Goal: Task Accomplishment & Management: Manage account settings

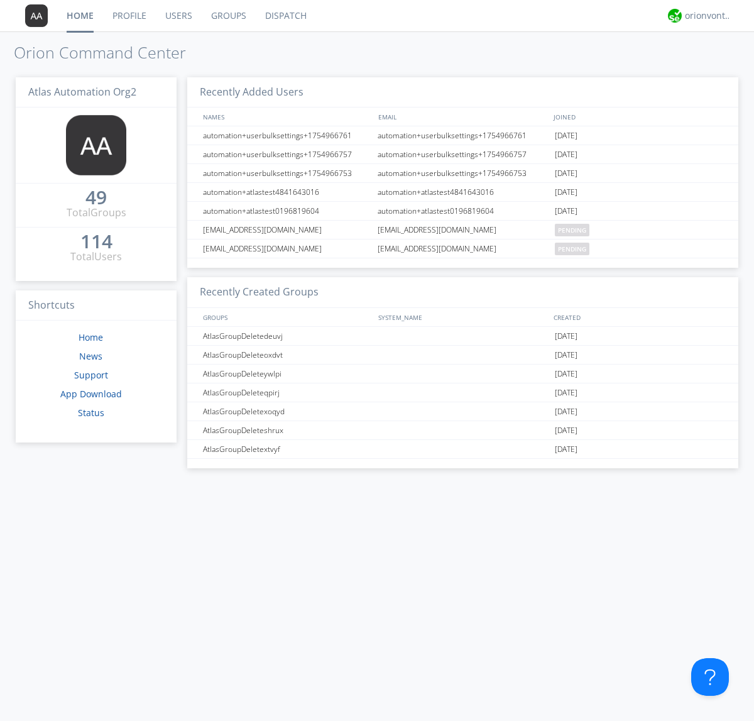
click at [178, 16] on link "Users" at bounding box center [179, 15] width 46 height 31
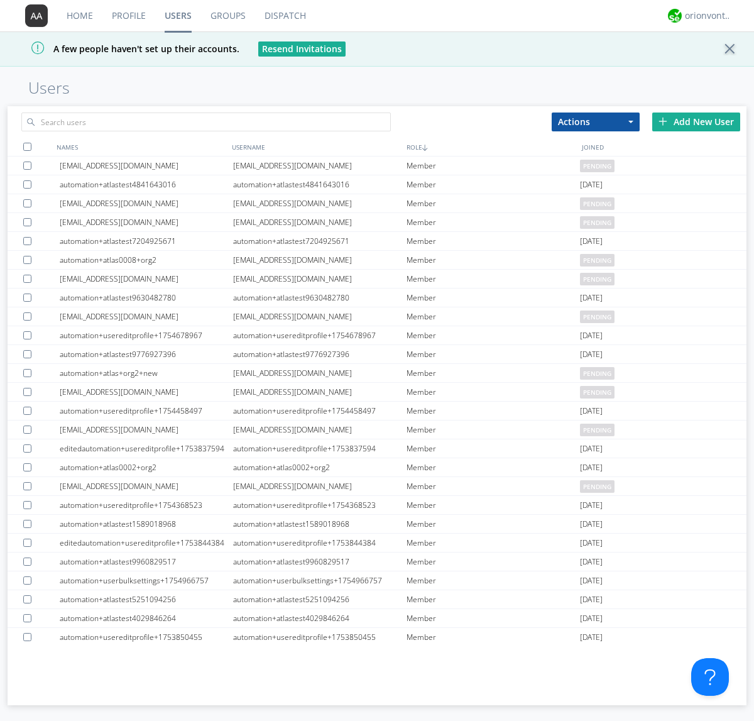
click at [696, 121] on div "Add New User" at bounding box center [696, 122] width 88 height 19
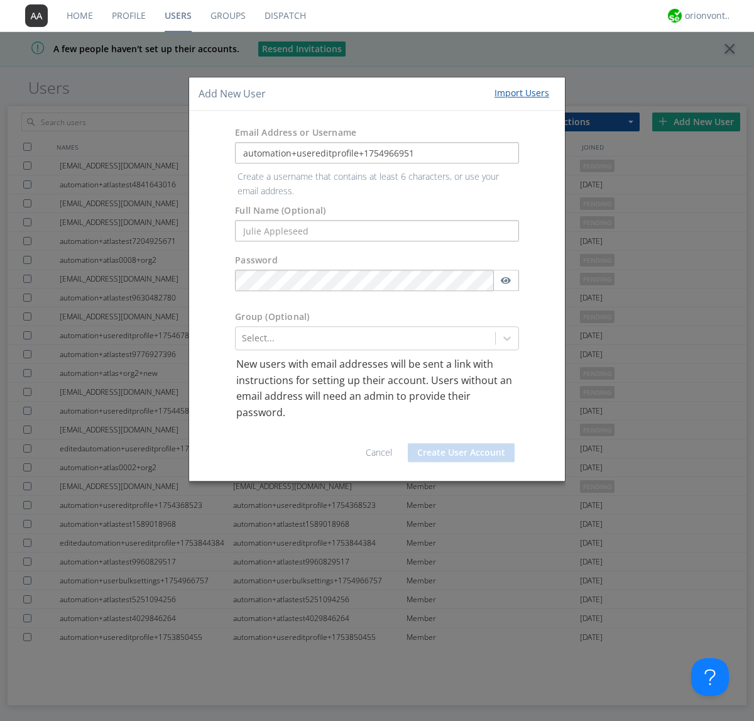
type input "automation+usereditprofile+1754966951"
click at [461, 443] on button "Create User Account" at bounding box center [461, 452] width 107 height 19
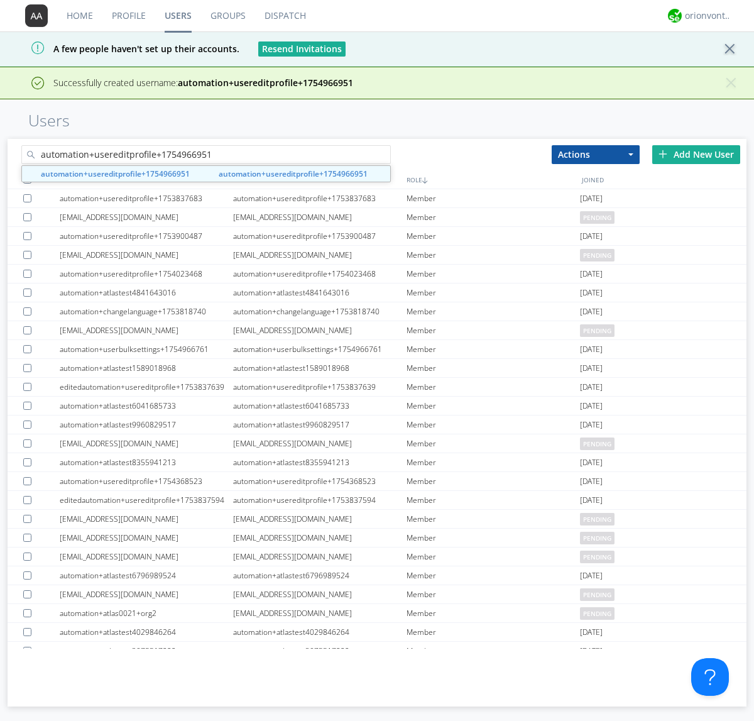
type input "automation+usereditprofile+1754966951"
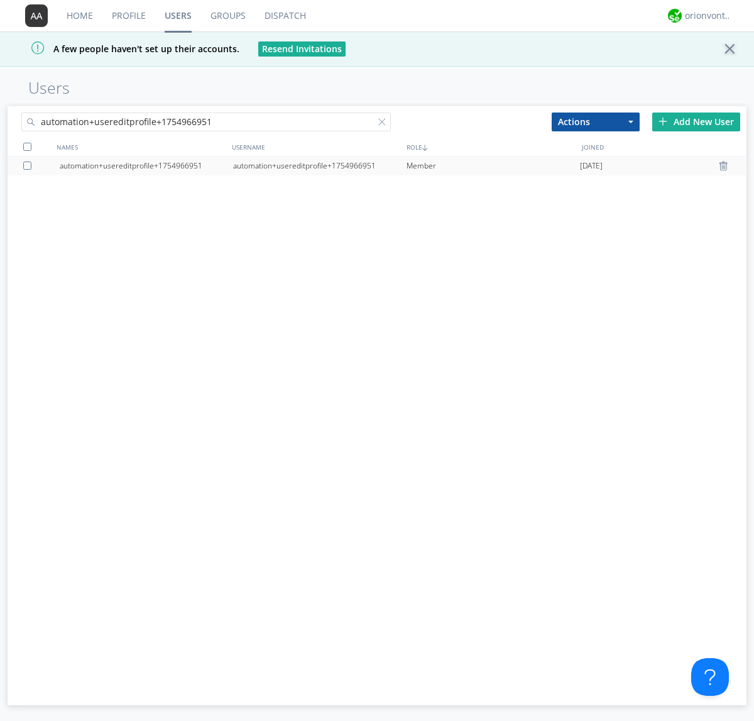
click at [319, 165] on div "automation+usereditprofile+1754966951" at bounding box center [319, 166] width 173 height 19
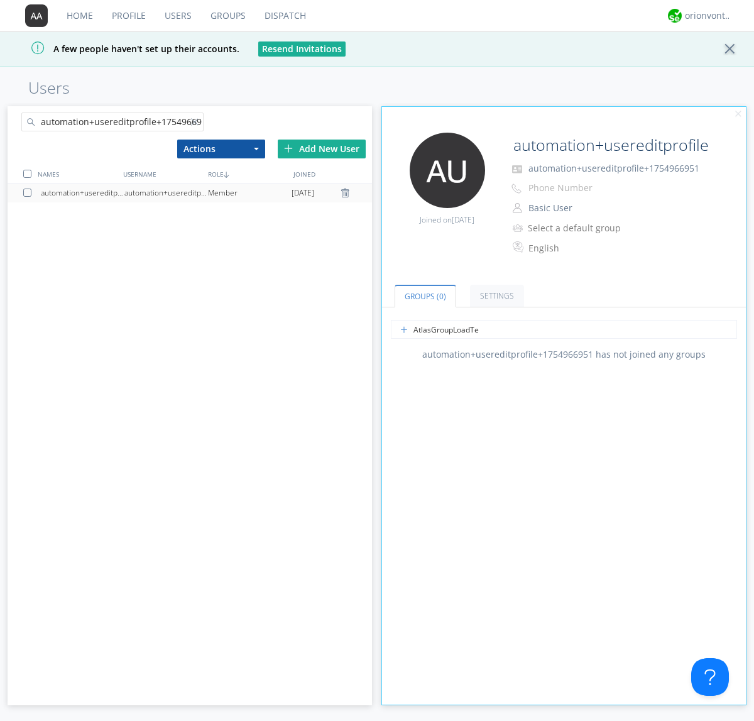
type input "AtlasGroupLoadTest"
